Goal: Task Accomplishment & Management: Use online tool/utility

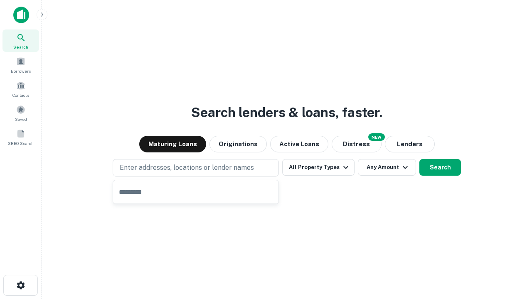
type input "**********"
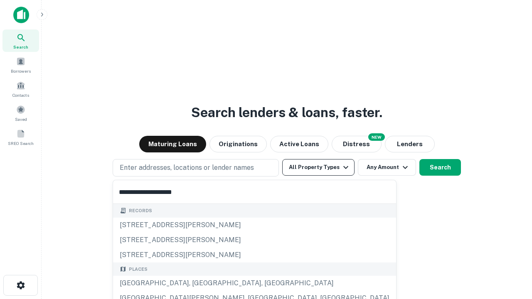
click at [318, 168] on button "All Property Types" at bounding box center [318, 167] width 72 height 17
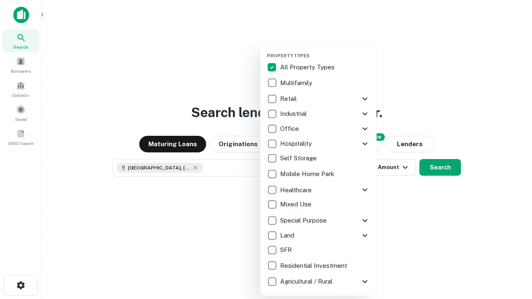
click at [325, 50] on button "button" at bounding box center [325, 50] width 116 height 0
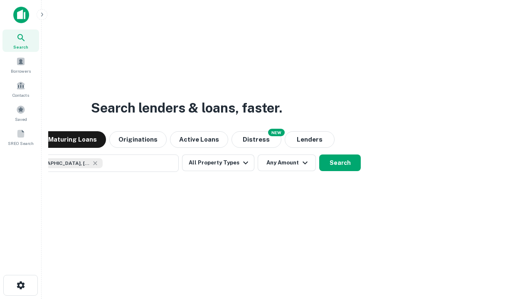
scroll to position [13, 0]
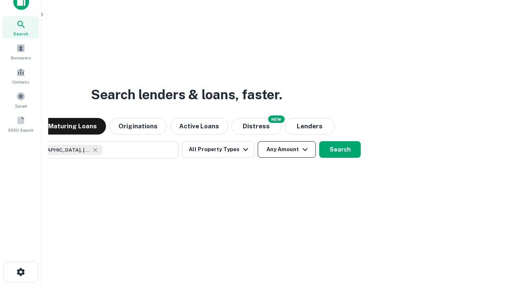
click at [258, 141] on button "Any Amount" at bounding box center [287, 149] width 58 height 17
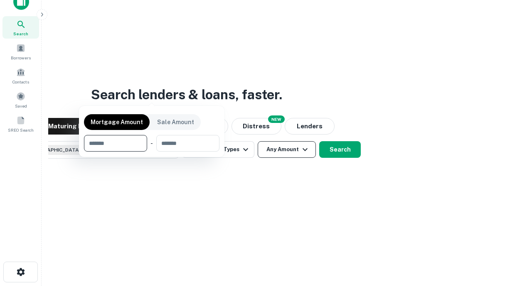
scroll to position [60, 235]
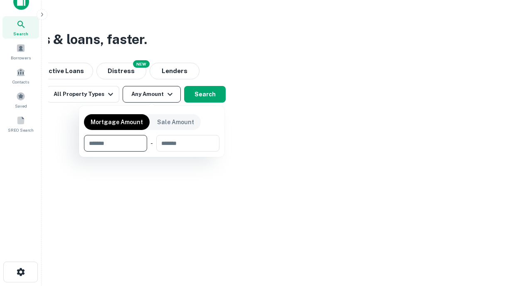
type input "*******"
click at [152, 152] on button "button" at bounding box center [152, 152] width 136 height 0
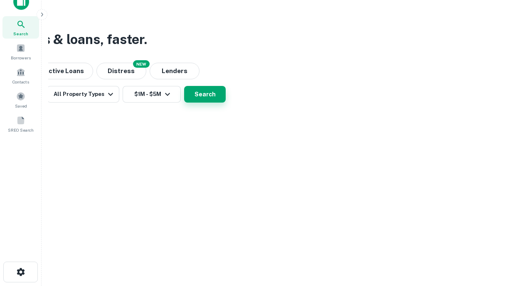
click at [226, 103] on button "Search" at bounding box center [205, 94] width 42 height 17
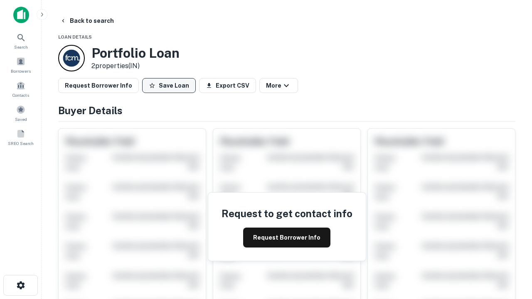
click at [169, 86] on button "Save Loan" at bounding box center [169, 85] width 54 height 15
click at [171, 86] on button "Loan Saved" at bounding box center [170, 85] width 57 height 15
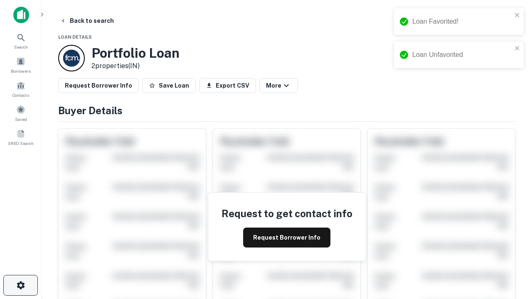
click at [20, 286] on icon "button" at bounding box center [21, 286] width 10 height 10
